Goal: Information Seeking & Learning: Find specific fact

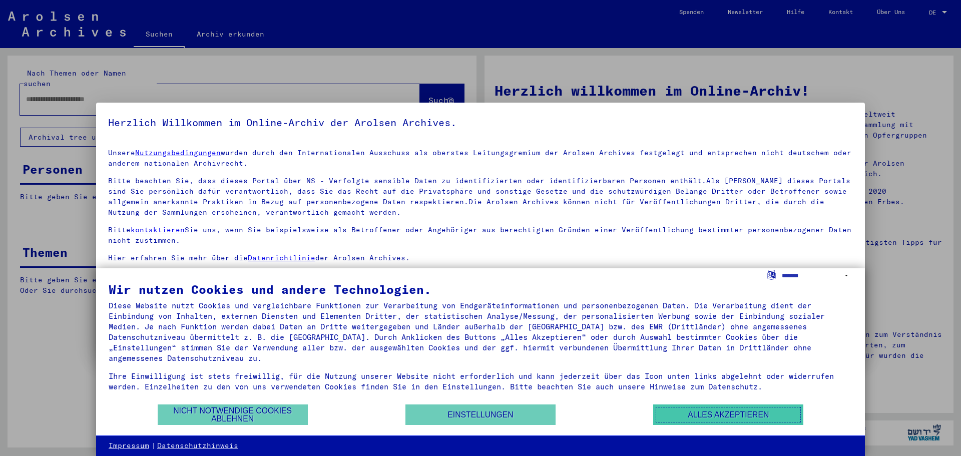
click at [736, 415] on button "Alles akzeptieren" at bounding box center [728, 414] width 150 height 21
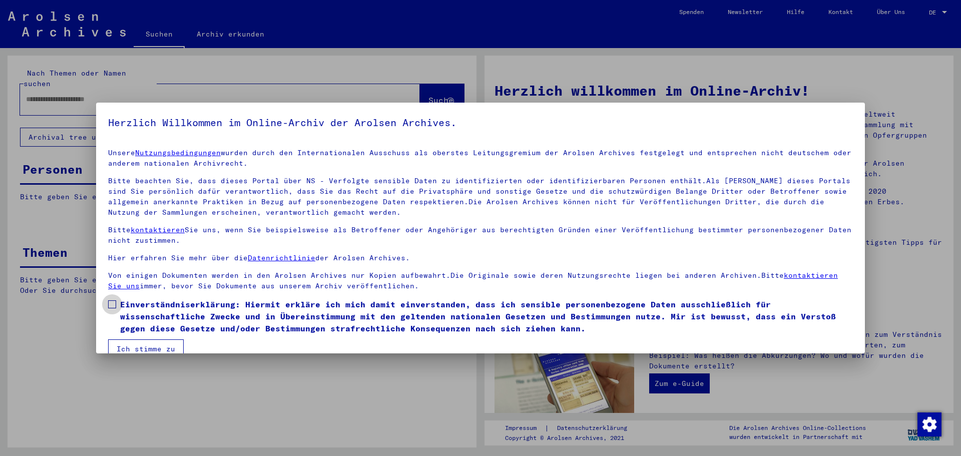
click at [113, 304] on span at bounding box center [112, 304] width 8 height 8
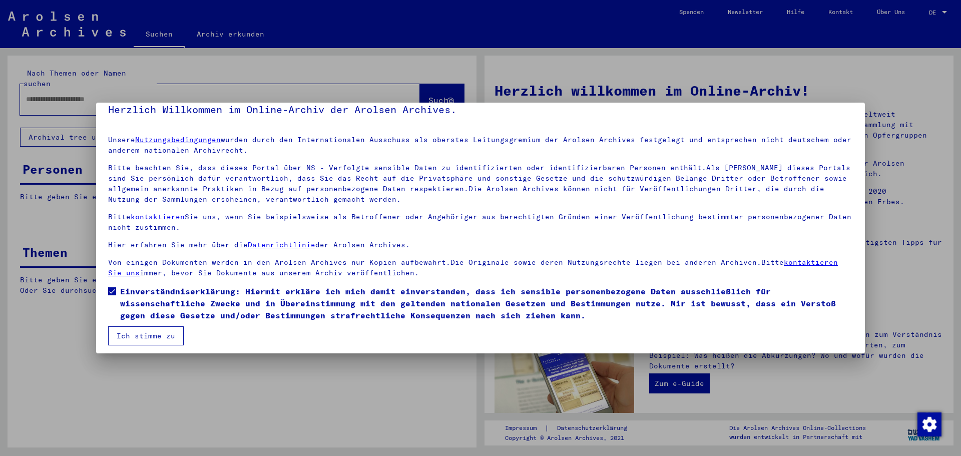
scroll to position [17, 0]
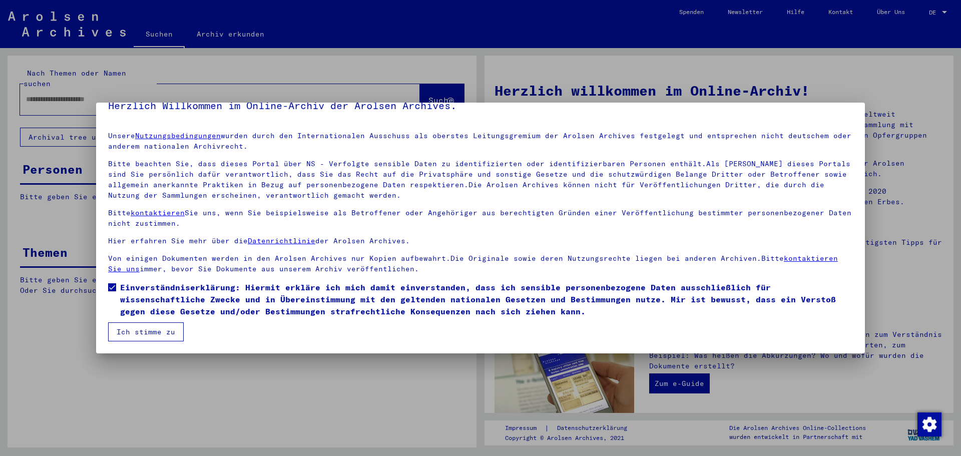
click at [149, 331] on button "Ich stimme zu" at bounding box center [146, 331] width 76 height 19
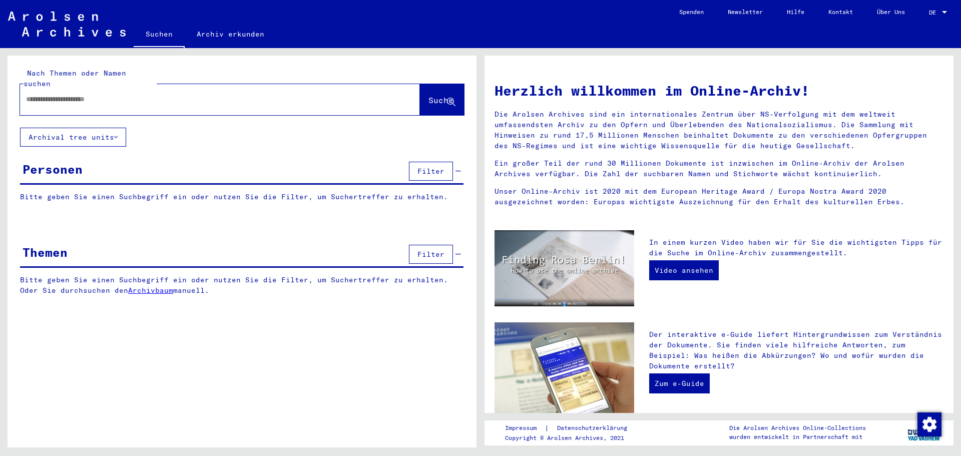
click at [34, 94] on input "text" at bounding box center [208, 99] width 364 height 11
type input "*"
type input "**********"
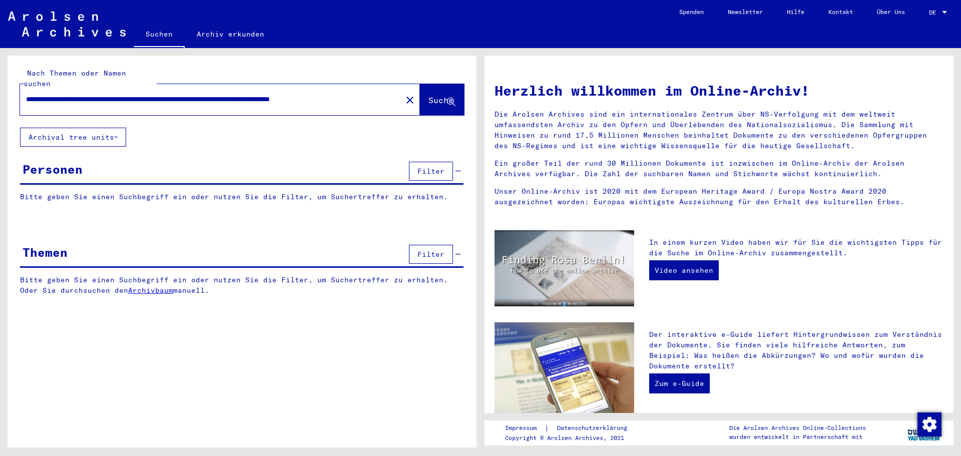
click at [453, 98] on icon at bounding box center [451, 102] width 9 height 9
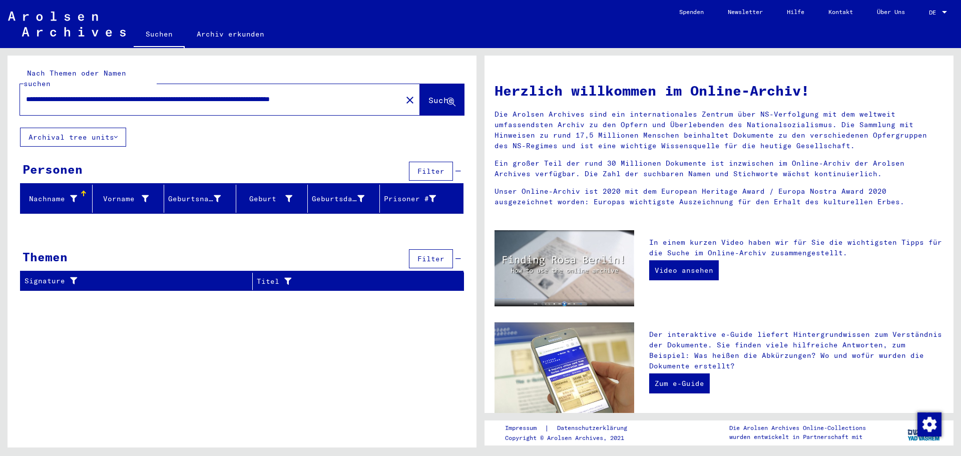
click at [46, 194] on div "Nachname" at bounding box center [51, 199] width 53 height 11
click at [73, 195] on icon at bounding box center [73, 198] width 7 height 7
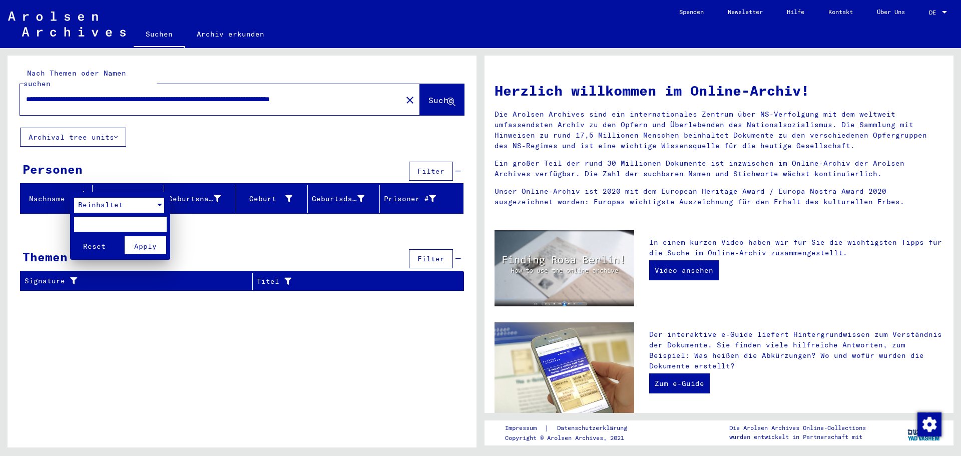
click at [161, 205] on div at bounding box center [159, 205] width 5 height 3
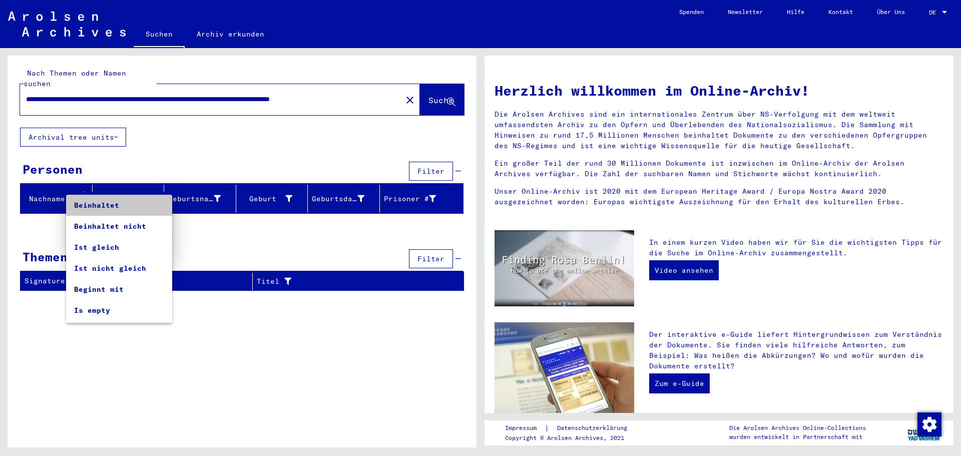
click at [161, 205] on mat-option "Beinhaltet" at bounding box center [119, 205] width 106 height 21
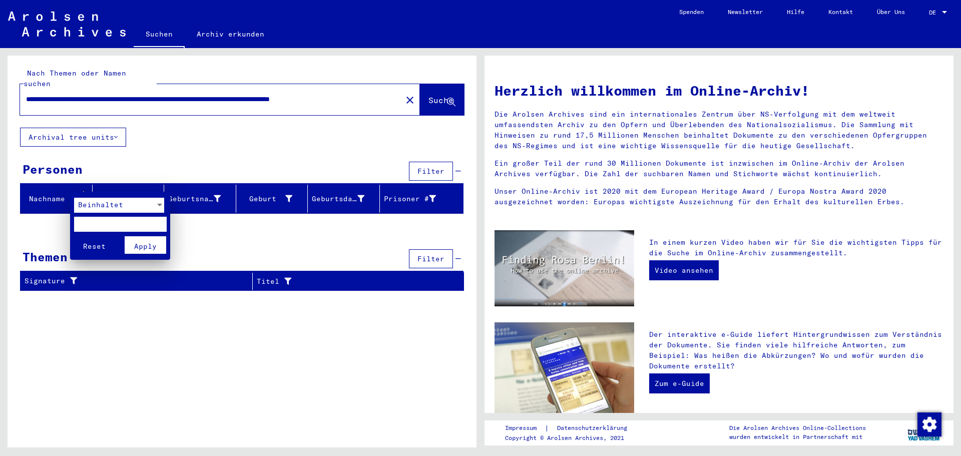
click at [218, 247] on div at bounding box center [480, 228] width 961 height 456
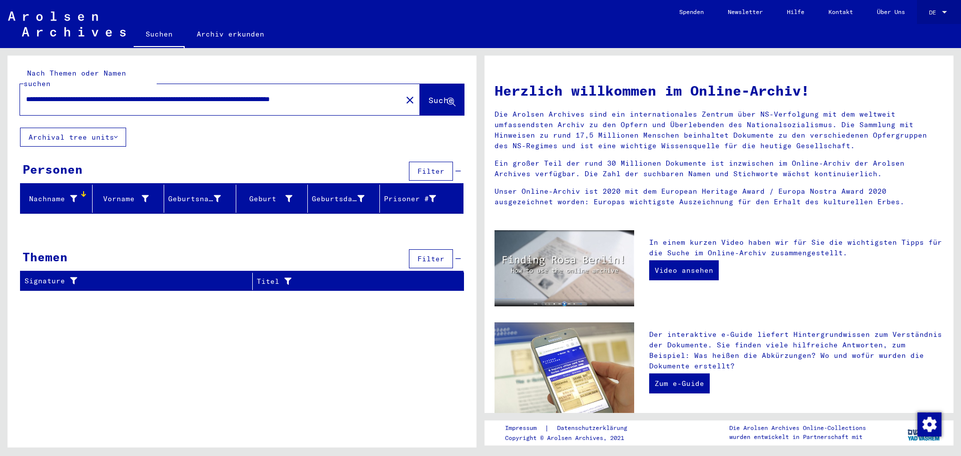
click at [942, 11] on div at bounding box center [944, 12] width 9 height 7
click at [927, 34] on span "Deutsch" at bounding box center [919, 36] width 25 height 8
click at [58, 194] on div "Nachname" at bounding box center [51, 199] width 53 height 11
click at [428, 95] on span "Suche" at bounding box center [440, 100] width 25 height 10
click at [451, 98] on icon at bounding box center [451, 102] width 9 height 9
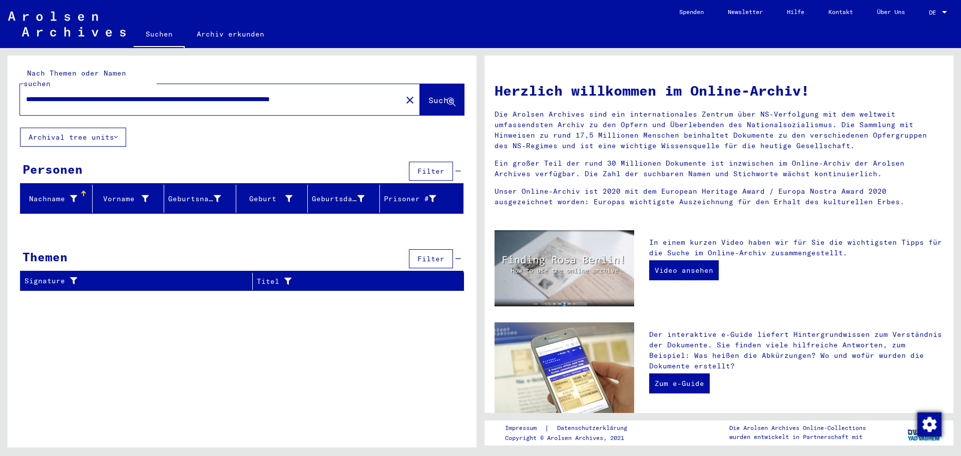
click at [927, 424] on img "Zustimmung ändern" at bounding box center [929, 424] width 24 height 24
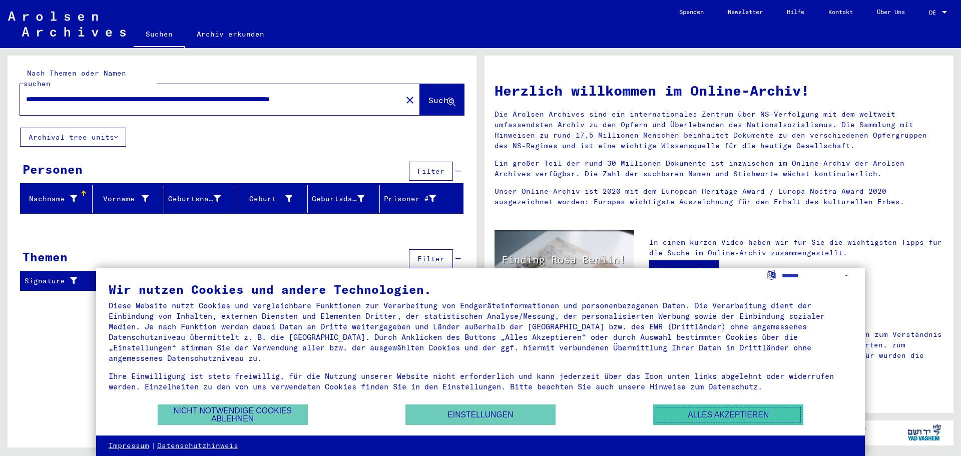
click at [733, 423] on button "Alles akzeptieren" at bounding box center [728, 414] width 150 height 21
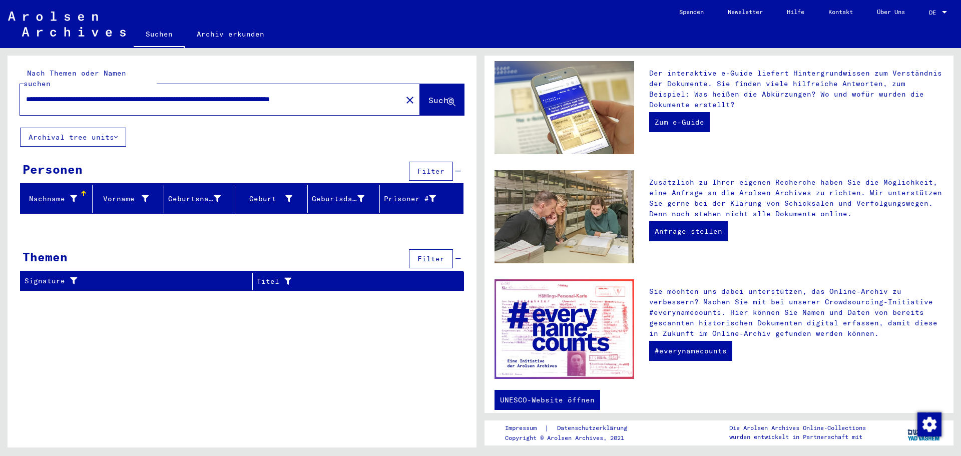
scroll to position [273, 0]
